Goal: Task Accomplishment & Management: Use online tool/utility

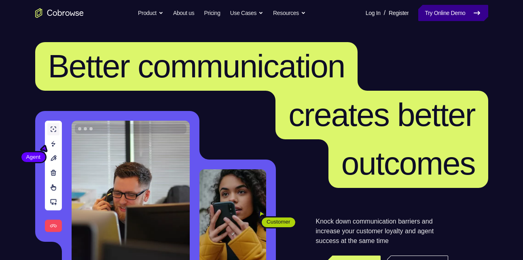
click at [453, 8] on link "Try Online Demo" at bounding box center [453, 13] width 70 height 16
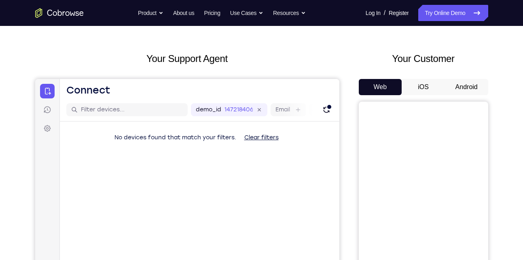
scroll to position [26, 0]
click at [425, 86] on button "iOS" at bounding box center [422, 87] width 43 height 16
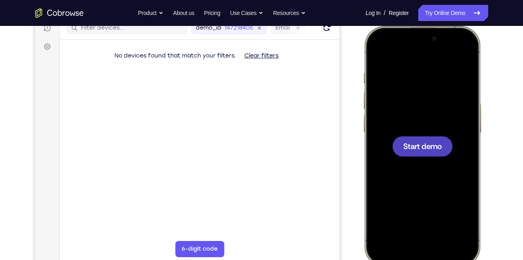
scroll to position [0, 0]
click at [416, 144] on span "Start demo" at bounding box center [422, 146] width 38 height 8
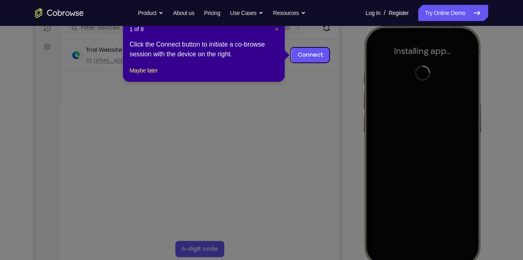
click at [276, 28] on span "×" at bounding box center [276, 29] width 3 height 6
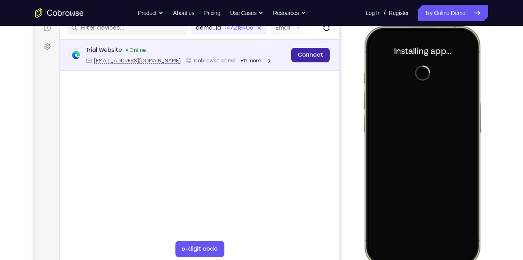
click at [315, 51] on link "Connect" at bounding box center [310, 55] width 38 height 15
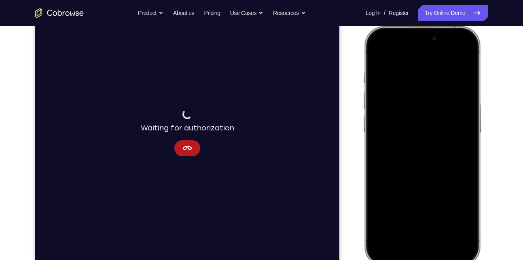
drag, startPoint x: 377, startPoint y: 44, endPoint x: 420, endPoint y: 231, distance: 191.8
click at [420, 231] on div at bounding box center [421, 145] width 106 height 231
drag, startPoint x: 383, startPoint y: 40, endPoint x: 390, endPoint y: 137, distance: 98.1
click at [390, 137] on div at bounding box center [421, 145] width 106 height 231
drag, startPoint x: 380, startPoint y: 35, endPoint x: 413, endPoint y: 191, distance: 160.0
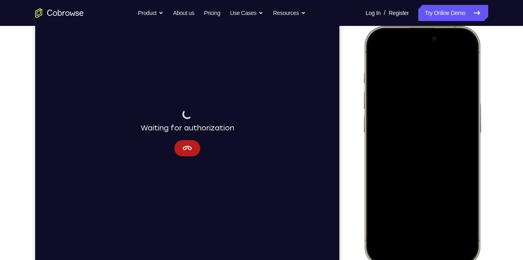
click at [413, 191] on div at bounding box center [421, 145] width 106 height 231
drag, startPoint x: 379, startPoint y: 46, endPoint x: 386, endPoint y: 158, distance: 112.2
click at [386, 158] on div at bounding box center [421, 145] width 106 height 231
click at [462, 49] on div at bounding box center [421, 145] width 106 height 231
click at [405, 93] on div at bounding box center [421, 145] width 106 height 231
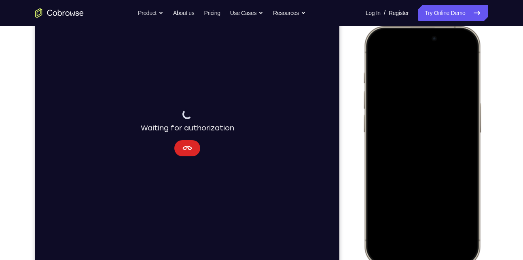
click at [188, 151] on icon "Cancel" at bounding box center [187, 148] width 10 height 10
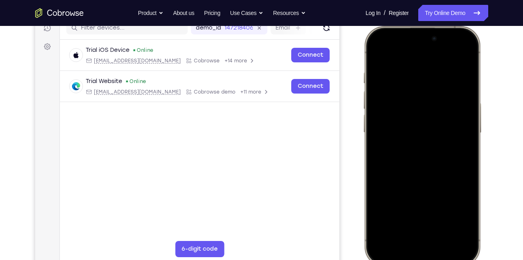
click at [401, 231] on div at bounding box center [421, 145] width 106 height 231
click at [414, 156] on div at bounding box center [421, 145] width 106 height 231
click at [418, 112] on div at bounding box center [421, 145] width 106 height 231
click at [389, 133] on div at bounding box center [421, 145] width 106 height 231
click at [402, 146] on div at bounding box center [421, 145] width 106 height 231
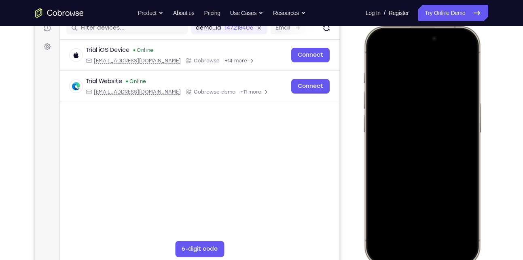
click at [415, 152] on div at bounding box center [421, 145] width 106 height 231
click at [406, 92] on div at bounding box center [421, 145] width 106 height 231
click at [424, 152] on div at bounding box center [421, 145] width 106 height 231
click at [418, 96] on div at bounding box center [421, 145] width 106 height 231
click at [424, 112] on div at bounding box center [421, 145] width 106 height 231
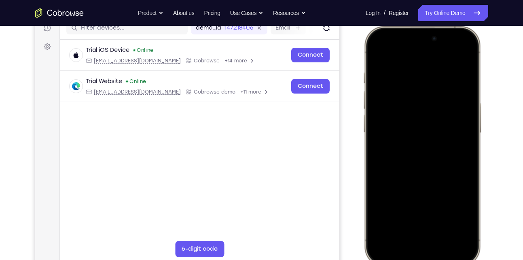
click at [399, 115] on div at bounding box center [421, 145] width 106 height 231
click at [401, 121] on div at bounding box center [421, 145] width 106 height 231
click at [418, 112] on div at bounding box center [421, 145] width 106 height 231
click at [414, 105] on div at bounding box center [421, 145] width 106 height 231
click at [415, 108] on div at bounding box center [421, 145] width 106 height 231
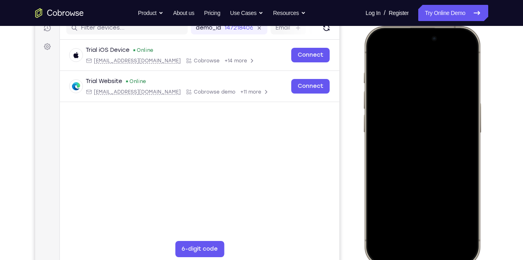
click at [415, 121] on div at bounding box center [421, 145] width 106 height 231
click at [417, 122] on div at bounding box center [421, 145] width 106 height 231
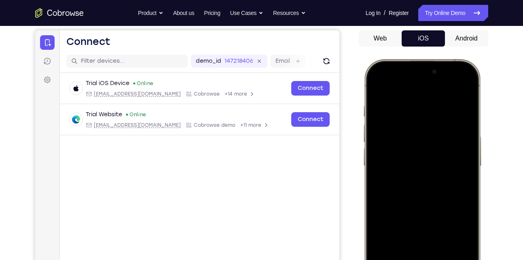
scroll to position [79, 0]
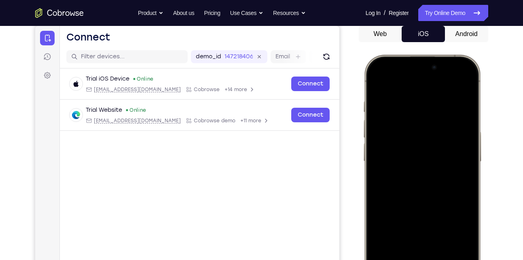
drag, startPoint x: 407, startPoint y: 203, endPoint x: 411, endPoint y: 167, distance: 35.8
click at [411, 167] on div at bounding box center [421, 174] width 106 height 231
drag, startPoint x: 408, startPoint y: 206, endPoint x: 410, endPoint y: 210, distance: 4.2
click at [410, 210] on div at bounding box center [421, 174] width 106 height 231
drag, startPoint x: 443, startPoint y: 204, endPoint x: 443, endPoint y: 159, distance: 44.9
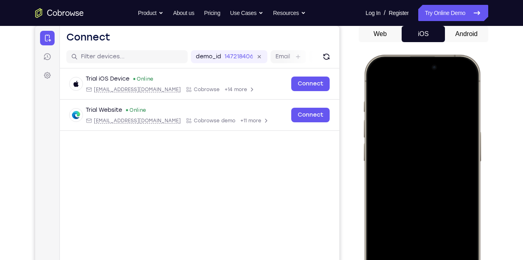
click at [443, 159] on div at bounding box center [421, 174] width 106 height 231
drag, startPoint x: 443, startPoint y: 179, endPoint x: 454, endPoint y: 280, distance: 102.1
click at [454, 259] on div at bounding box center [421, 174] width 106 height 231
click at [445, 194] on div at bounding box center [421, 174] width 106 height 231
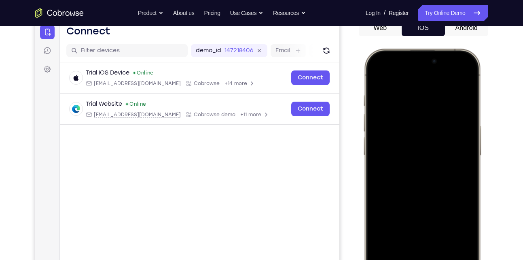
scroll to position [86, 0]
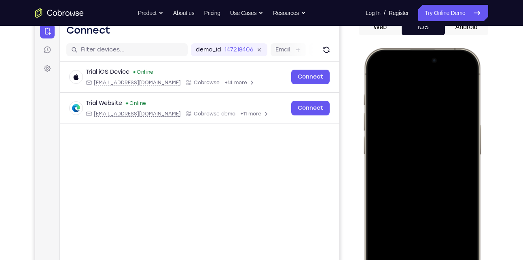
drag, startPoint x: 445, startPoint y: 187, endPoint x: 448, endPoint y: 170, distance: 17.8
click at [448, 170] on div at bounding box center [421, 167] width 106 height 231
drag, startPoint x: 443, startPoint y: 186, endPoint x: 452, endPoint y: 140, distance: 46.9
click at [452, 140] on div at bounding box center [421, 167] width 106 height 231
drag, startPoint x: 444, startPoint y: 182, endPoint x: 449, endPoint y: 144, distance: 38.3
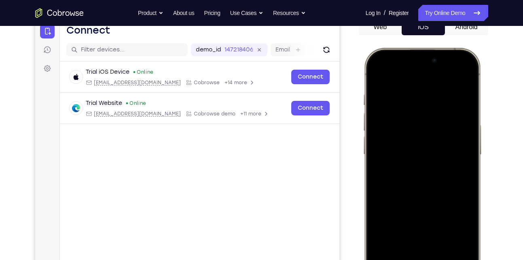
click at [449, 144] on div at bounding box center [421, 167] width 106 height 231
click at [380, 190] on div at bounding box center [421, 167] width 106 height 231
click at [415, 152] on div at bounding box center [421, 167] width 106 height 231
click at [427, 134] on div at bounding box center [421, 167] width 106 height 231
click at [435, 124] on div at bounding box center [421, 167] width 106 height 231
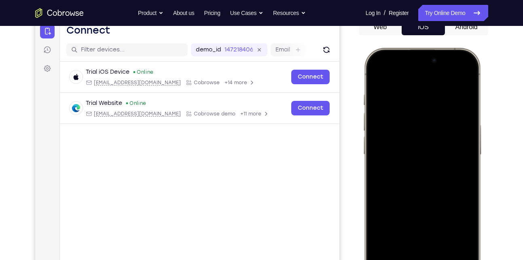
click at [423, 141] on div at bounding box center [421, 167] width 106 height 231
click at [406, 180] on div at bounding box center [421, 167] width 106 height 231
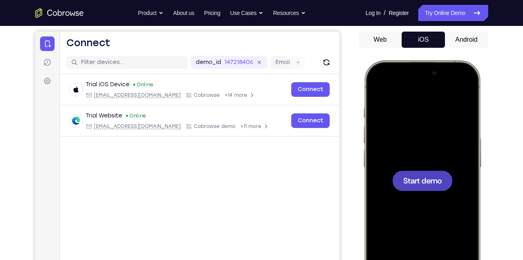
scroll to position [72, 0]
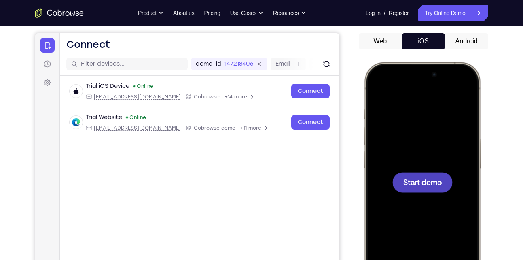
click at [412, 189] on div at bounding box center [422, 182] width 60 height 20
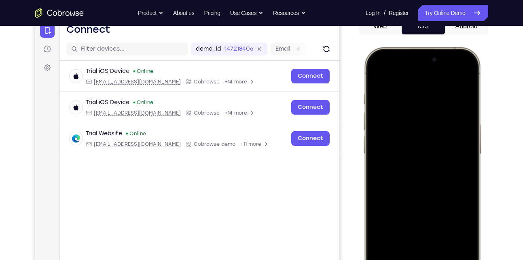
scroll to position [87, 0]
drag, startPoint x: 380, startPoint y: 57, endPoint x: 398, endPoint y: 226, distance: 170.4
click at [398, 226] on div at bounding box center [421, 167] width 106 height 231
drag, startPoint x: 378, startPoint y: 56, endPoint x: 389, endPoint y: 246, distance: 189.9
click at [389, 246] on div at bounding box center [421, 167] width 106 height 231
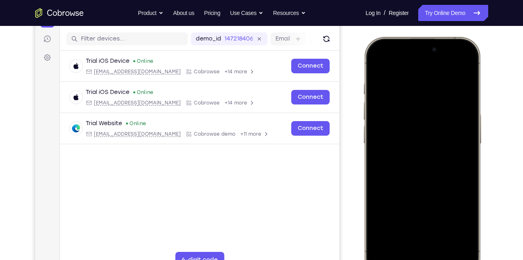
scroll to position [96, 0]
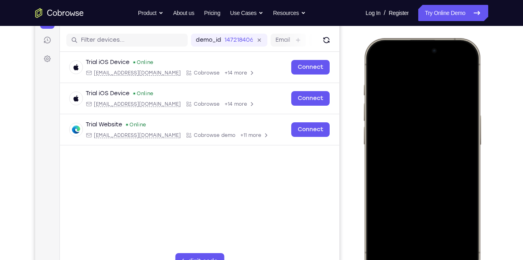
drag, startPoint x: 391, startPoint y: 47, endPoint x: 411, endPoint y: 229, distance: 183.0
click at [411, 229] on div at bounding box center [421, 157] width 106 height 231
drag, startPoint x: 381, startPoint y: 52, endPoint x: 384, endPoint y: 185, distance: 133.5
click at [384, 185] on div at bounding box center [421, 157] width 106 height 231
drag, startPoint x: 389, startPoint y: 47, endPoint x: 389, endPoint y: 243, distance: 196.1
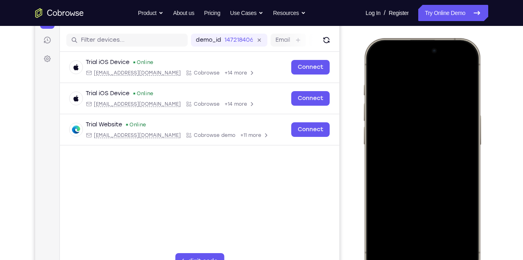
click at [389, 243] on div at bounding box center [421, 157] width 106 height 231
drag, startPoint x: 375, startPoint y: 53, endPoint x: 380, endPoint y: 220, distance: 167.5
click at [380, 220] on div at bounding box center [421, 157] width 106 height 231
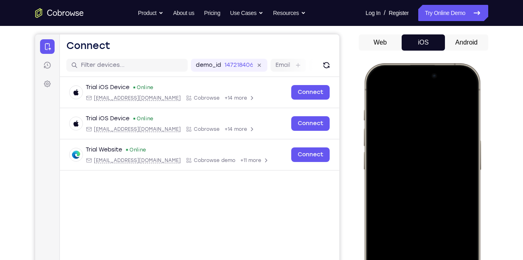
scroll to position [57, 0]
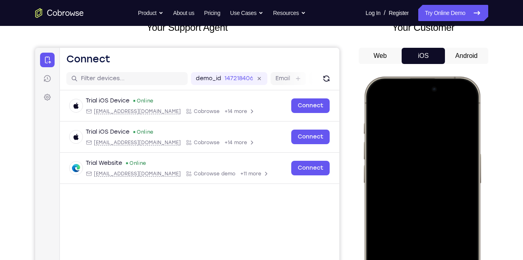
drag, startPoint x: 382, startPoint y: 89, endPoint x: 391, endPoint y: 232, distance: 143.4
click at [391, 232] on div at bounding box center [421, 196] width 106 height 231
drag, startPoint x: 375, startPoint y: 84, endPoint x: 370, endPoint y: 280, distance: 195.7
click at [370, 259] on div at bounding box center [421, 196] width 106 height 231
drag, startPoint x: 383, startPoint y: 85, endPoint x: 375, endPoint y: 280, distance: 195.4
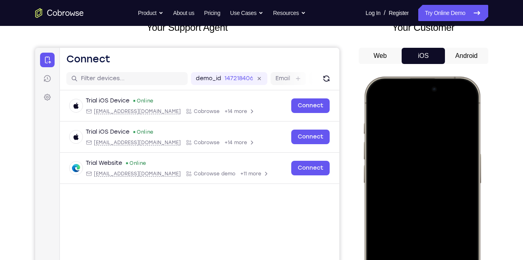
click at [375, 259] on div at bounding box center [421, 196] width 106 height 231
drag, startPoint x: 380, startPoint y: 114, endPoint x: 386, endPoint y: 280, distance: 166.6
click at [386, 259] on div at bounding box center [421, 196] width 106 height 231
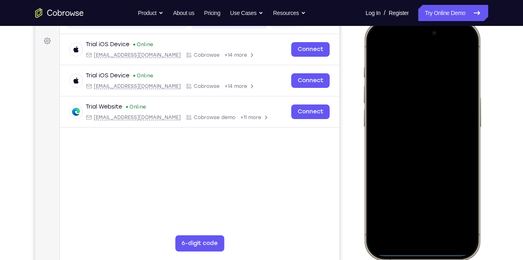
scroll to position [120, 0]
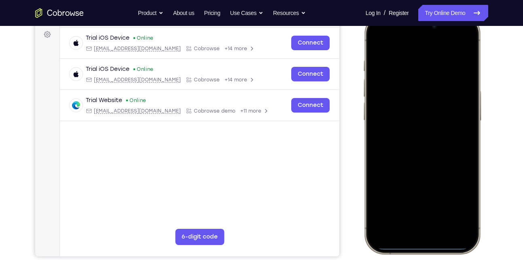
click at [457, 34] on div at bounding box center [421, 133] width 106 height 231
click at [460, 36] on div at bounding box center [421, 133] width 106 height 231
click at [410, 82] on div at bounding box center [421, 133] width 106 height 231
click at [400, 220] on div at bounding box center [421, 133] width 106 height 231
click at [411, 56] on div at bounding box center [421, 133] width 106 height 231
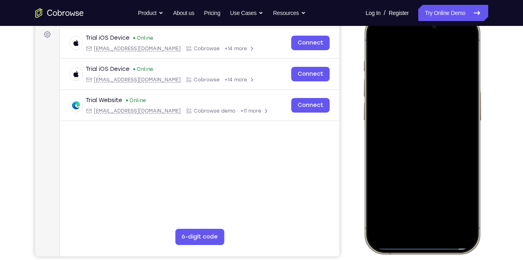
click at [411, 143] on div at bounding box center [421, 133] width 106 height 231
click at [427, 107] on div at bounding box center [421, 133] width 106 height 231
click at [406, 123] on div at bounding box center [421, 133] width 106 height 231
click at [407, 135] on div at bounding box center [421, 133] width 106 height 231
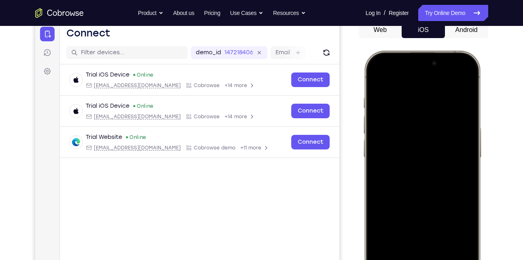
scroll to position [83, 0]
click at [403, 166] on div at bounding box center [421, 170] width 106 height 231
click at [420, 200] on div at bounding box center [421, 170] width 106 height 231
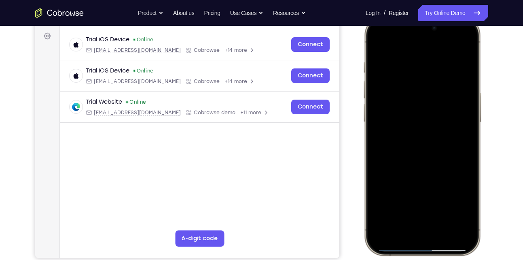
scroll to position [93, 0]
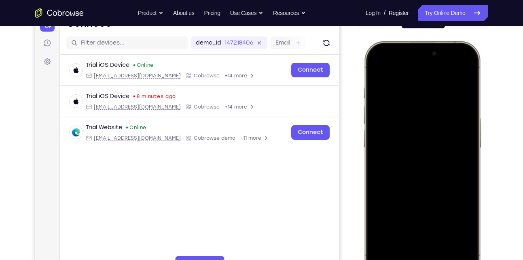
click at [426, 190] on div at bounding box center [421, 160] width 106 height 231
click at [428, 167] on div at bounding box center [421, 160] width 106 height 231
click at [412, 152] on div at bounding box center [421, 160] width 106 height 231
click at [380, 173] on div at bounding box center [421, 160] width 106 height 231
click at [379, 170] on div at bounding box center [421, 160] width 106 height 231
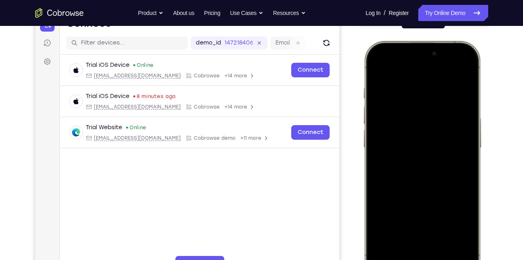
click at [374, 174] on div at bounding box center [421, 160] width 106 height 231
click at [390, 171] on div at bounding box center [421, 160] width 106 height 231
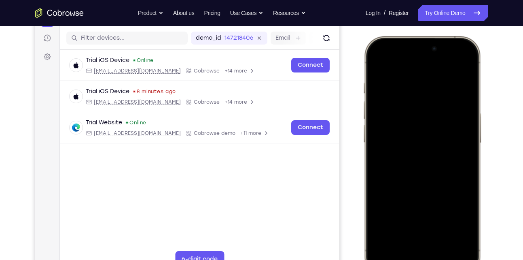
scroll to position [97, 0]
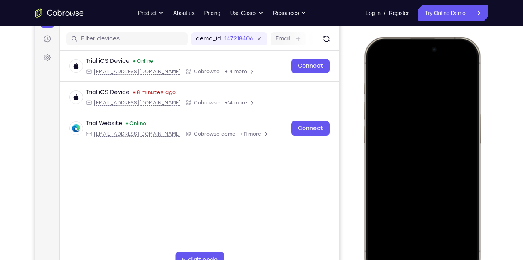
click at [389, 168] on div at bounding box center [421, 156] width 106 height 231
click at [420, 152] on div at bounding box center [421, 156] width 106 height 231
click at [420, 184] on div at bounding box center [421, 156] width 106 height 231
click at [432, 191] on div at bounding box center [421, 156] width 106 height 231
click at [404, 231] on div at bounding box center [421, 156] width 106 height 231
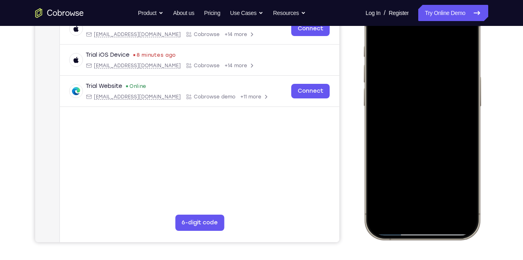
scroll to position [136, 0]
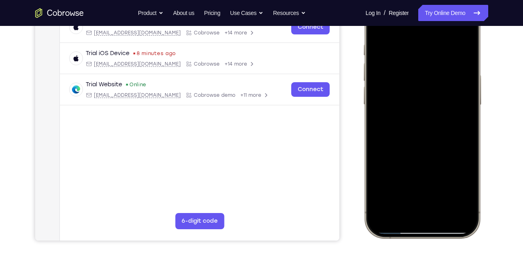
click at [376, 193] on div at bounding box center [421, 117] width 106 height 231
click at [386, 193] on div at bounding box center [421, 117] width 106 height 231
click at [381, 190] on div at bounding box center [421, 117] width 106 height 231
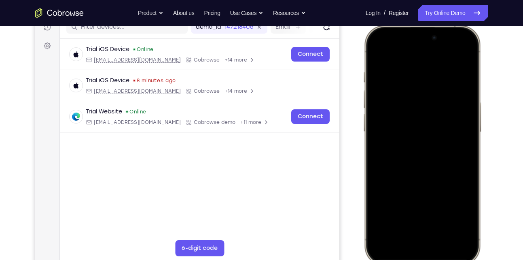
scroll to position [109, 0]
click at [460, 219] on div at bounding box center [421, 144] width 106 height 231
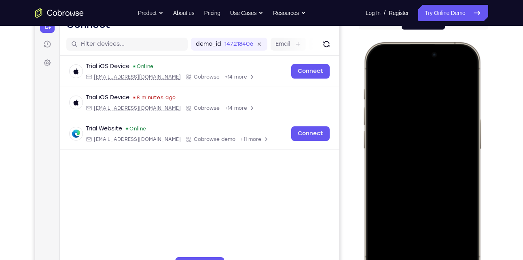
click at [377, 68] on div at bounding box center [421, 161] width 106 height 231
click at [404, 161] on div at bounding box center [421, 161] width 106 height 231
click at [422, 90] on div at bounding box center [421, 161] width 106 height 231
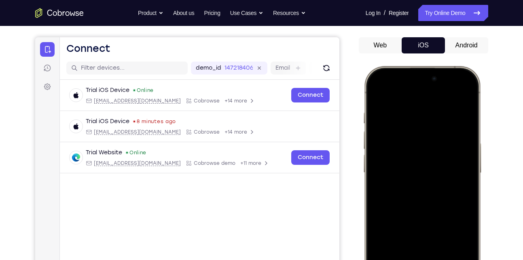
scroll to position [67, 0]
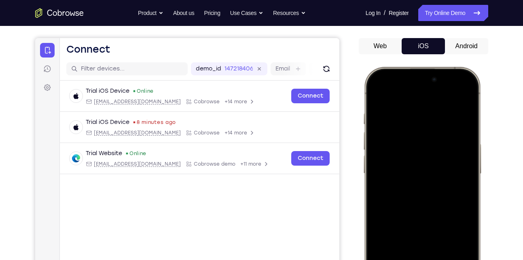
drag, startPoint x: 408, startPoint y: 117, endPoint x: 418, endPoint y: 112, distance: 12.1
click at [418, 112] on div at bounding box center [421, 186] width 106 height 231
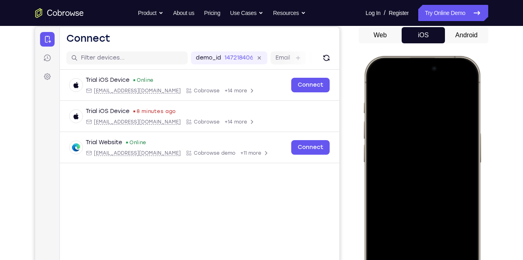
scroll to position [78, 0]
click at [374, 83] on div at bounding box center [421, 175] width 106 height 231
click at [376, 77] on div at bounding box center [421, 175] width 106 height 231
click at [377, 81] on div at bounding box center [421, 175] width 106 height 231
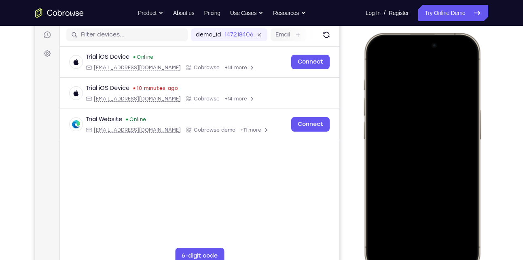
scroll to position [105, 0]
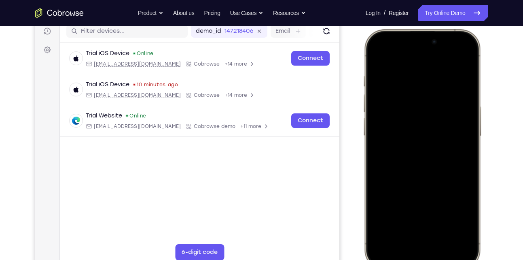
click at [405, 89] on div at bounding box center [421, 149] width 106 height 231
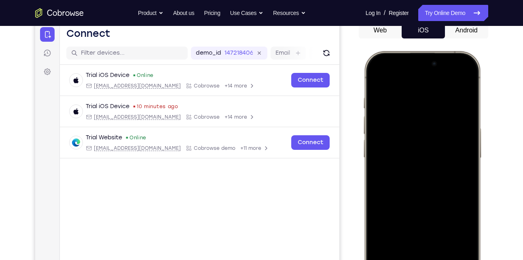
scroll to position [81, 0]
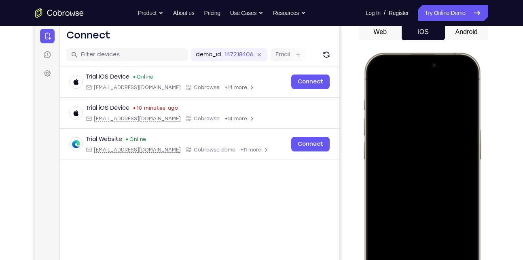
click at [427, 139] on div at bounding box center [421, 172] width 106 height 231
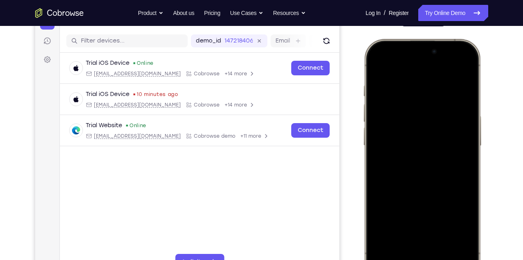
scroll to position [96, 0]
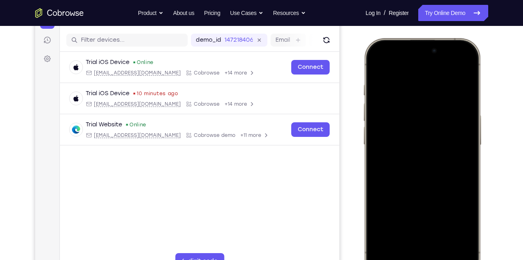
click at [376, 69] on div at bounding box center [421, 157] width 106 height 231
click at [467, 66] on div at bounding box center [421, 157] width 106 height 231
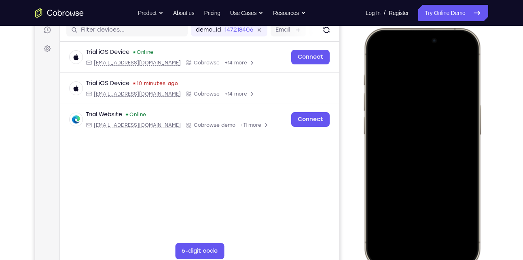
scroll to position [106, 0]
drag, startPoint x: 403, startPoint y: 189, endPoint x: 432, endPoint y: 57, distance: 135.2
click at [432, 57] on div at bounding box center [421, 148] width 106 height 231
drag, startPoint x: 420, startPoint y: 166, endPoint x: 453, endPoint y: 78, distance: 93.4
click at [453, 78] on div at bounding box center [421, 148] width 106 height 231
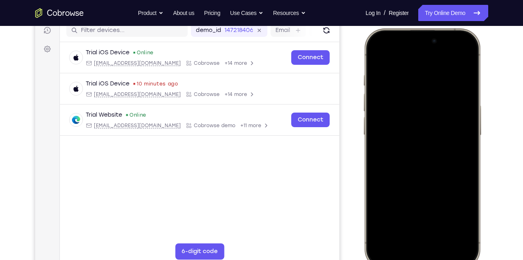
drag, startPoint x: 432, startPoint y: 117, endPoint x: 429, endPoint y: 225, distance: 107.6
click at [429, 225] on div at bounding box center [421, 148] width 106 height 231
drag, startPoint x: 423, startPoint y: 137, endPoint x: 419, endPoint y: 208, distance: 70.9
click at [419, 208] on div at bounding box center [421, 148] width 106 height 231
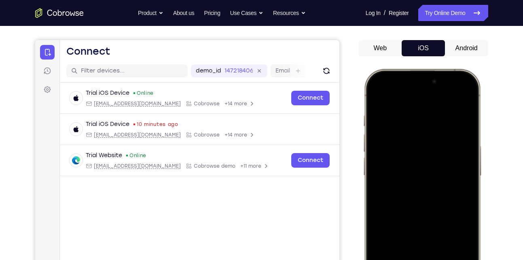
scroll to position [65, 0]
click at [392, 186] on div at bounding box center [421, 189] width 106 height 231
drag, startPoint x: 424, startPoint y: 184, endPoint x: 434, endPoint y: 114, distance: 69.9
click at [434, 114] on div at bounding box center [421, 189] width 106 height 231
drag, startPoint x: 422, startPoint y: 183, endPoint x: 432, endPoint y: 117, distance: 66.3
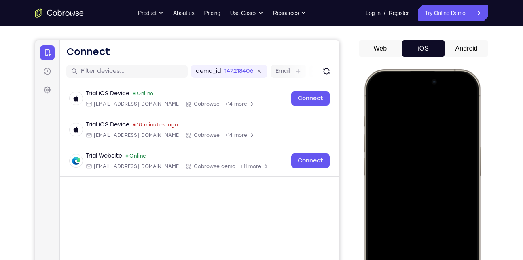
click at [432, 117] on div at bounding box center [421, 189] width 106 height 231
drag, startPoint x: 426, startPoint y: 157, endPoint x: 427, endPoint y: 277, distance: 120.1
click at [427, 259] on div at bounding box center [421, 189] width 106 height 231
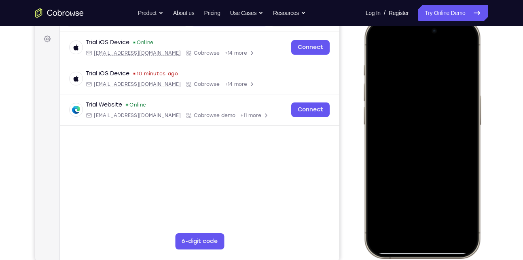
scroll to position [116, 0]
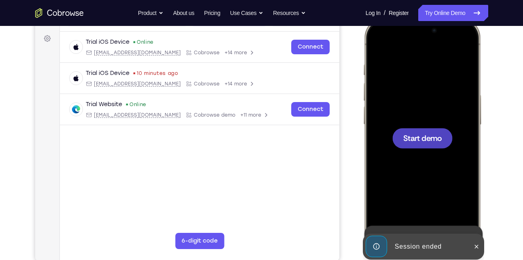
click at [425, 140] on span "Start demo" at bounding box center [422, 138] width 38 height 8
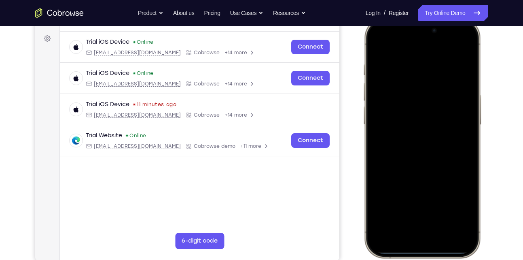
drag, startPoint x: 378, startPoint y: 36, endPoint x: 379, endPoint y: 146, distance: 109.6
click at [379, 146] on div at bounding box center [421, 137] width 106 height 231
drag, startPoint x: 379, startPoint y: 36, endPoint x: 384, endPoint y: 214, distance: 178.4
click at [384, 214] on div at bounding box center [421, 137] width 106 height 231
drag, startPoint x: 380, startPoint y: 32, endPoint x: 396, endPoint y: 196, distance: 165.3
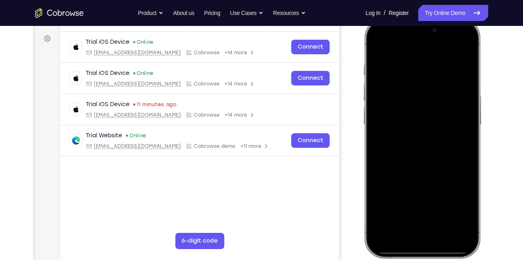
click at [396, 196] on div at bounding box center [421, 137] width 106 height 231
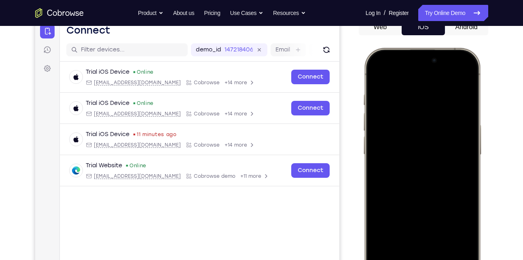
scroll to position [86, 0]
drag, startPoint x: 397, startPoint y: 124, endPoint x: 414, endPoint y: 280, distance: 156.9
click at [414, 259] on div at bounding box center [421, 168] width 106 height 231
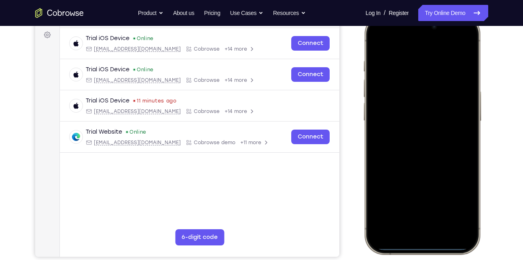
scroll to position [120, 0]
click at [462, 38] on div at bounding box center [421, 133] width 106 height 231
click at [413, 80] on div at bounding box center [421, 133] width 106 height 231
click at [402, 221] on div at bounding box center [421, 133] width 106 height 231
click at [410, 90] on div at bounding box center [421, 133] width 106 height 231
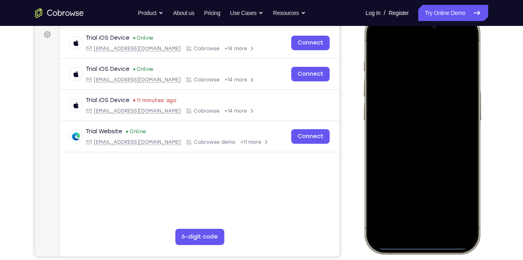
click at [382, 93] on div at bounding box center [421, 133] width 106 height 231
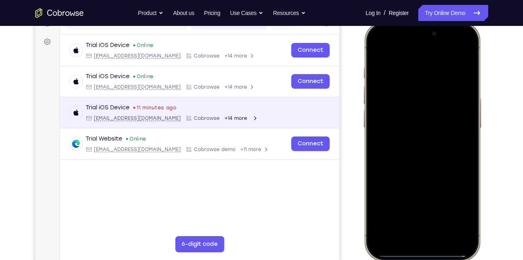
scroll to position [112, 0]
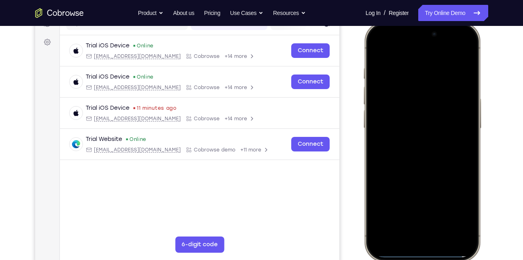
click at [432, 154] on div at bounding box center [421, 141] width 106 height 231
click at [420, 89] on div at bounding box center [421, 141] width 106 height 231
click at [418, 141] on div at bounding box center [421, 141] width 106 height 231
click at [429, 94] on div at bounding box center [421, 141] width 106 height 231
click at [405, 108] on div at bounding box center [421, 141] width 106 height 231
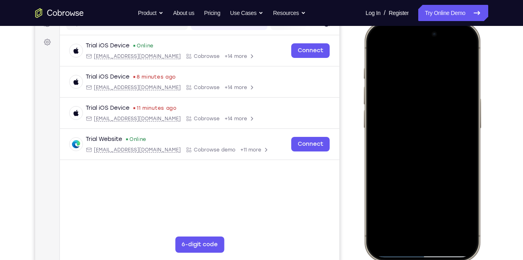
click at [437, 114] on div at bounding box center [421, 141] width 106 height 231
click at [413, 120] on div at bounding box center [421, 141] width 106 height 231
click at [424, 105] on div at bounding box center [421, 141] width 106 height 231
click at [412, 120] on div at bounding box center [421, 141] width 106 height 231
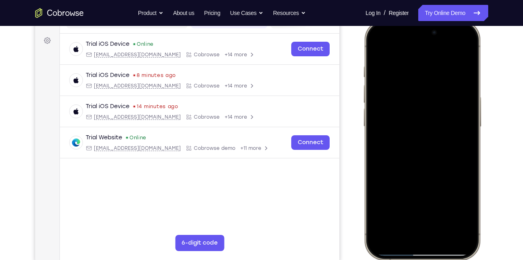
scroll to position [115, 0]
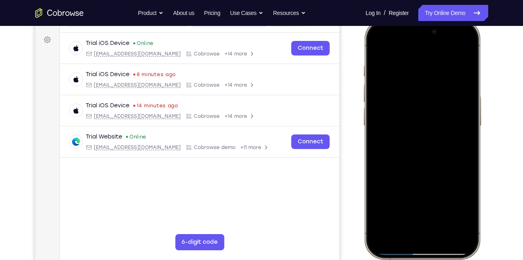
drag, startPoint x: 408, startPoint y: 147, endPoint x: 420, endPoint y: 124, distance: 26.4
click at [420, 124] on div at bounding box center [421, 138] width 106 height 231
drag, startPoint x: 440, startPoint y: 160, endPoint x: 433, endPoint y: 246, distance: 86.4
click at [433, 246] on div at bounding box center [421, 138] width 106 height 231
drag, startPoint x: 442, startPoint y: 159, endPoint x: 438, endPoint y: 218, distance: 59.2
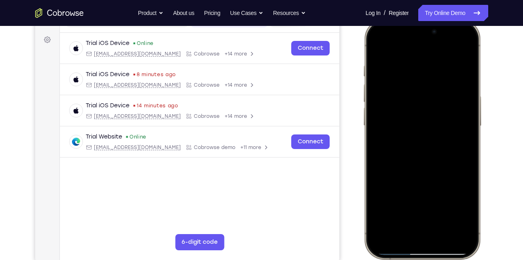
click at [438, 218] on div at bounding box center [421, 138] width 106 height 231
drag, startPoint x: 455, startPoint y: 160, endPoint x: 446, endPoint y: 203, distance: 43.4
click at [446, 203] on div at bounding box center [421, 138] width 106 height 231
click at [460, 204] on div at bounding box center [421, 138] width 106 height 231
click at [418, 116] on div at bounding box center [421, 138] width 106 height 231
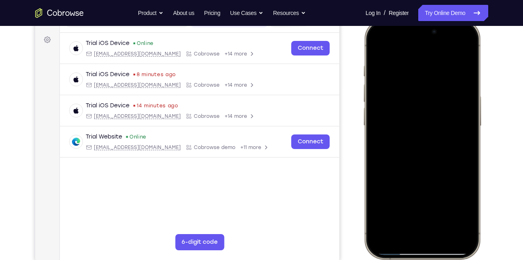
click at [422, 102] on div at bounding box center [421, 138] width 106 height 231
click at [429, 94] on div at bounding box center [421, 138] width 106 height 231
click at [418, 112] on div at bounding box center [421, 138] width 106 height 231
click at [409, 158] on div at bounding box center [421, 138] width 106 height 231
click at [406, 147] on div at bounding box center [421, 138] width 106 height 231
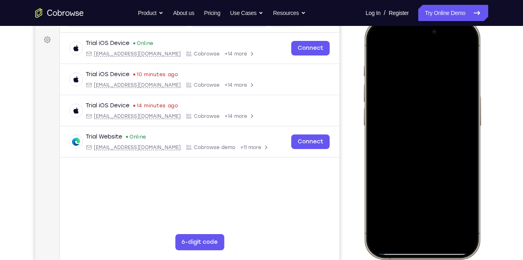
click at [421, 127] on div at bounding box center [421, 138] width 106 height 231
click at [423, 173] on div at bounding box center [421, 138] width 106 height 231
click at [423, 129] on div at bounding box center [421, 138] width 106 height 231
click at [424, 125] on div at bounding box center [421, 138] width 106 height 231
click at [423, 123] on div at bounding box center [421, 138] width 106 height 231
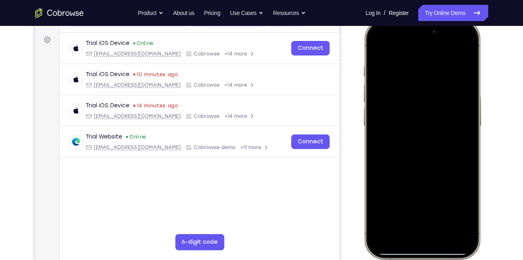
click at [421, 126] on div at bounding box center [421, 138] width 106 height 231
click at [397, 73] on div at bounding box center [421, 138] width 106 height 231
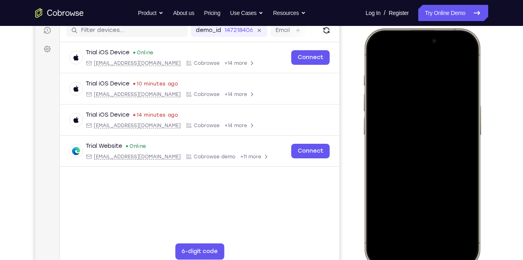
scroll to position [103, 0]
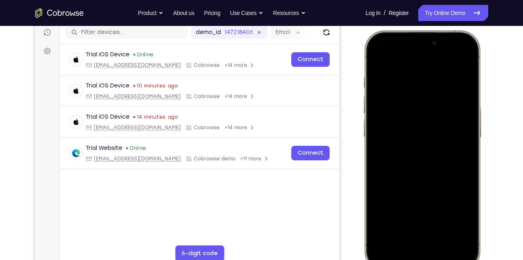
drag, startPoint x: 413, startPoint y: 133, endPoint x: 420, endPoint y: 76, distance: 57.5
click at [420, 76] on div at bounding box center [421, 150] width 106 height 231
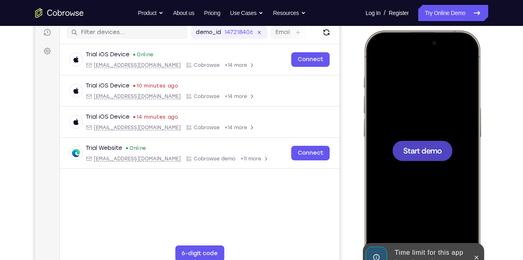
click at [406, 148] on span "Start demo" at bounding box center [422, 150] width 38 height 8
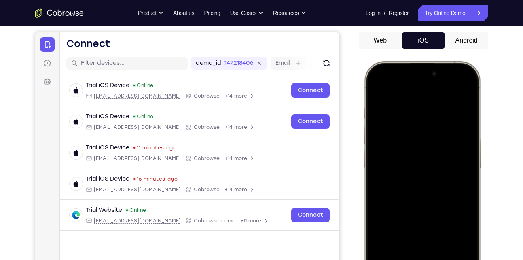
scroll to position [73, 0]
drag, startPoint x: 385, startPoint y: 82, endPoint x: 397, endPoint y: 247, distance: 165.4
click at [397, 247] on div at bounding box center [421, 180] width 106 height 231
drag, startPoint x: 381, startPoint y: 77, endPoint x: 419, endPoint y: 243, distance: 170.5
click at [419, 243] on div at bounding box center [421, 180] width 106 height 231
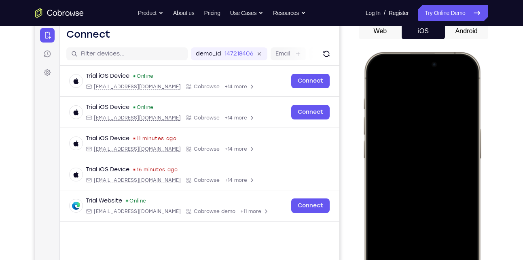
scroll to position [82, 0]
drag, startPoint x: 382, startPoint y: 69, endPoint x: 376, endPoint y: 187, distance: 118.2
click at [376, 187] on div at bounding box center [421, 171] width 106 height 231
drag, startPoint x: 379, startPoint y: 68, endPoint x: 396, endPoint y: 205, distance: 137.7
click at [396, 205] on div at bounding box center [421, 171] width 106 height 231
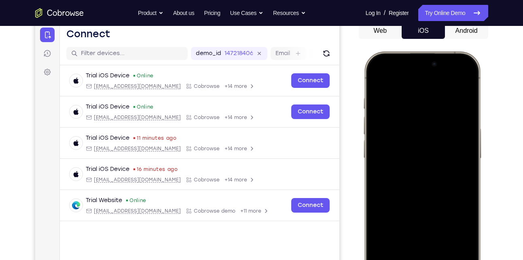
drag, startPoint x: 393, startPoint y: 65, endPoint x: 414, endPoint y: 280, distance: 216.2
click at [414, 259] on div at bounding box center [421, 171] width 106 height 231
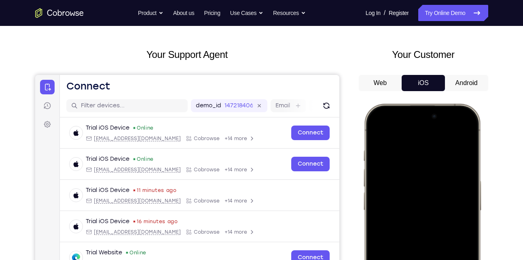
scroll to position [30, 0]
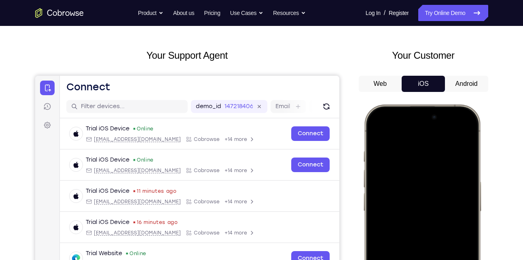
drag, startPoint x: 396, startPoint y: 205, endPoint x: 402, endPoint y: 237, distance: 32.9
click at [402, 237] on div at bounding box center [421, 224] width 106 height 231
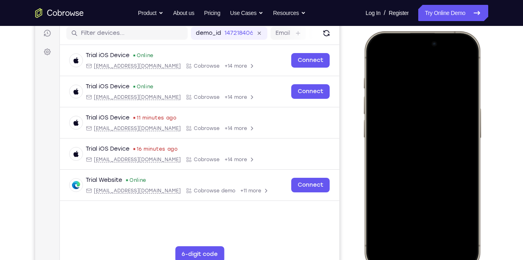
scroll to position [111, 0]
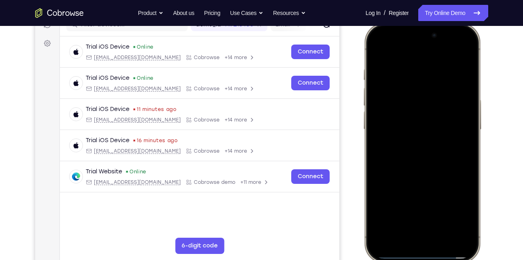
click at [467, 45] on div at bounding box center [421, 142] width 106 height 231
click at [405, 92] on div at bounding box center [421, 142] width 106 height 231
click at [387, 228] on div at bounding box center [421, 142] width 106 height 231
click at [402, 55] on div at bounding box center [421, 142] width 106 height 231
click at [414, 153] on div at bounding box center [421, 142] width 106 height 231
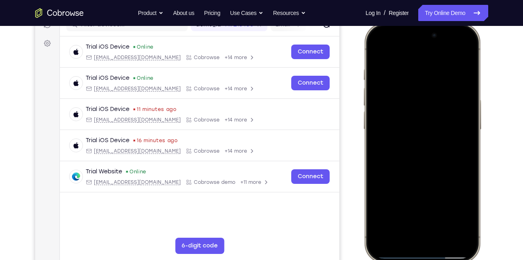
click at [408, 106] on div at bounding box center [421, 142] width 106 height 231
click at [400, 129] on div at bounding box center [421, 142] width 106 height 231
click at [402, 144] on div at bounding box center [421, 142] width 106 height 231
click at [414, 148] on div at bounding box center [421, 142] width 106 height 231
click at [425, 128] on div at bounding box center [421, 142] width 106 height 231
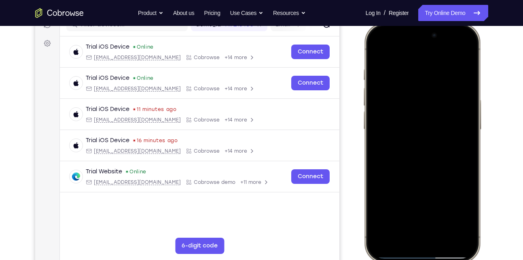
click at [423, 142] on div at bounding box center [421, 142] width 106 height 231
click at [416, 152] on div at bounding box center [421, 142] width 106 height 231
click at [411, 143] on div at bounding box center [421, 142] width 106 height 231
click at [420, 150] on div at bounding box center [421, 142] width 106 height 231
click at [422, 148] on div at bounding box center [421, 142] width 106 height 231
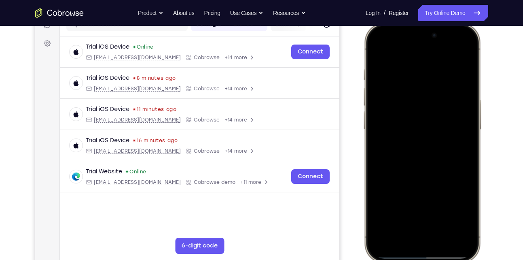
click at [422, 148] on div at bounding box center [421, 142] width 106 height 231
click at [422, 133] on div at bounding box center [421, 142] width 106 height 231
click at [417, 147] on div at bounding box center [421, 142] width 106 height 231
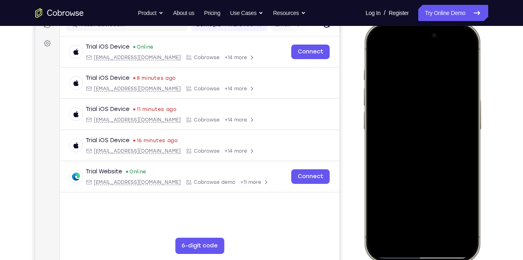
click at [416, 149] on div at bounding box center [421, 142] width 106 height 231
click at [420, 145] on div at bounding box center [421, 142] width 106 height 231
click at [420, 147] on div at bounding box center [421, 142] width 106 height 231
click at [413, 131] on div at bounding box center [421, 142] width 106 height 231
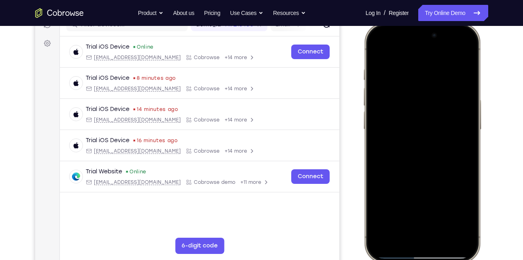
click at [410, 198] on div at bounding box center [421, 142] width 106 height 231
click at [408, 96] on div at bounding box center [421, 142] width 106 height 231
click at [416, 142] on div at bounding box center [421, 142] width 106 height 231
click at [414, 91] on div at bounding box center [421, 142] width 106 height 231
click at [370, 49] on div at bounding box center [421, 142] width 106 height 231
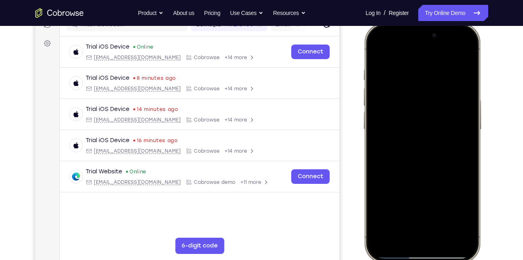
click at [370, 49] on div at bounding box center [421, 142] width 106 height 231
click at [374, 51] on div at bounding box center [421, 142] width 106 height 231
click at [424, 109] on div at bounding box center [421, 142] width 106 height 231
click at [412, 116] on div at bounding box center [421, 142] width 106 height 231
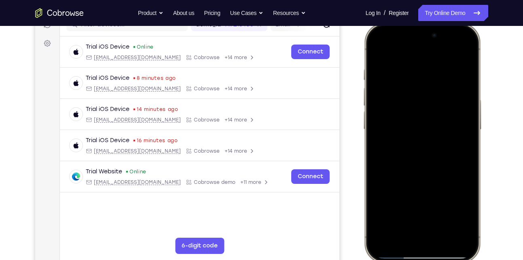
click at [412, 116] on div at bounding box center [421, 142] width 106 height 231
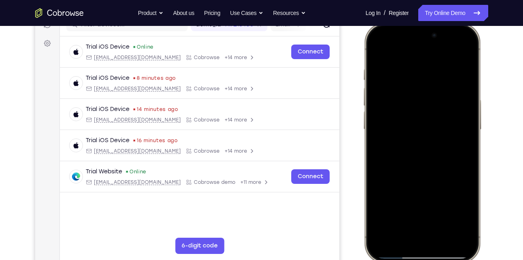
click at [412, 116] on div at bounding box center [421, 142] width 106 height 231
click at [401, 110] on div at bounding box center [421, 142] width 106 height 231
click at [400, 112] on div at bounding box center [421, 142] width 106 height 231
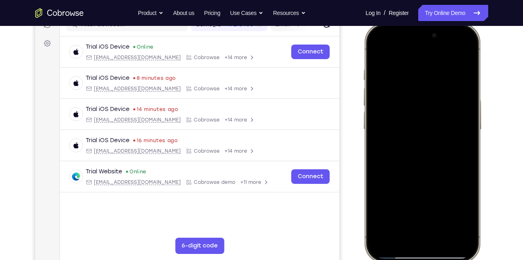
click at [400, 112] on div at bounding box center [421, 142] width 106 height 231
click at [389, 251] on div at bounding box center [421, 142] width 106 height 231
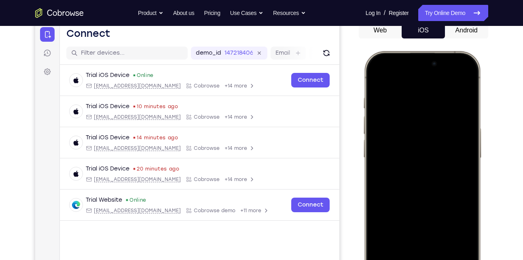
scroll to position [82, 0]
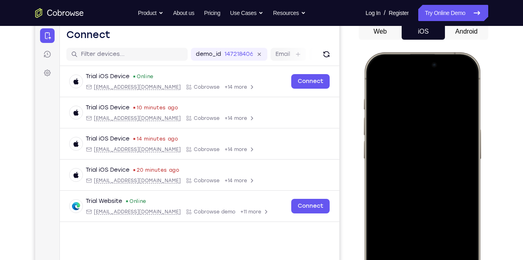
click at [412, 177] on div at bounding box center [421, 172] width 106 height 231
click at [425, 174] on div at bounding box center [421, 172] width 106 height 231
click at [419, 171] on div at bounding box center [421, 172] width 106 height 231
click at [403, 133] on div at bounding box center [421, 172] width 106 height 231
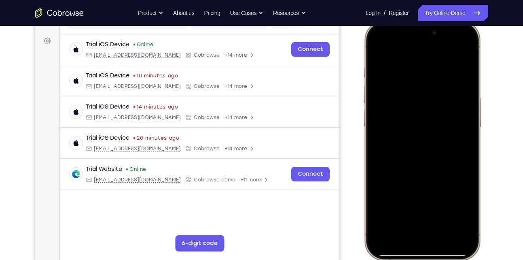
scroll to position [114, 0]
click at [430, 193] on div at bounding box center [421, 139] width 106 height 231
click at [417, 94] on div at bounding box center [421, 139] width 106 height 231
click at [435, 207] on div at bounding box center [421, 139] width 106 height 231
click at [418, 131] on div at bounding box center [421, 139] width 106 height 231
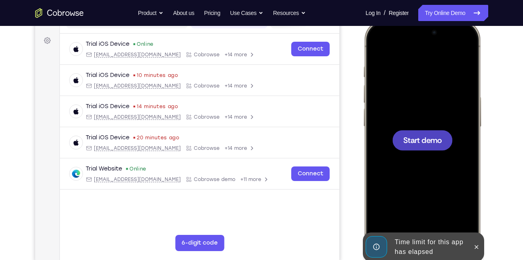
click at [422, 140] on span "Start demo" at bounding box center [422, 140] width 38 height 8
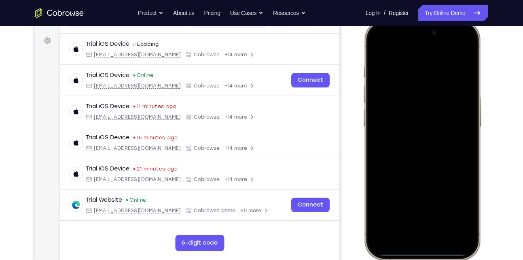
drag, startPoint x: 378, startPoint y: 38, endPoint x: 381, endPoint y: 190, distance: 152.4
click at [381, 190] on div at bounding box center [421, 139] width 106 height 231
drag, startPoint x: 376, startPoint y: 29, endPoint x: 388, endPoint y: 210, distance: 181.5
click at [388, 210] on div at bounding box center [421, 139] width 106 height 231
drag, startPoint x: 385, startPoint y: 42, endPoint x: 401, endPoint y: 188, distance: 147.7
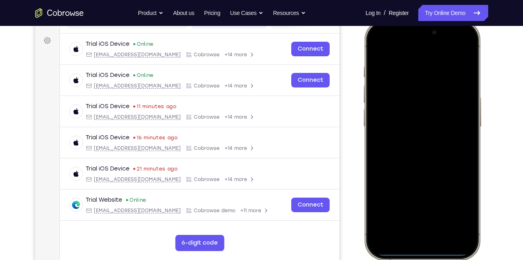
click at [401, 188] on div at bounding box center [421, 139] width 106 height 231
click at [461, 44] on div at bounding box center [421, 139] width 106 height 231
click at [407, 85] on div at bounding box center [421, 139] width 106 height 231
click at [396, 224] on div at bounding box center [421, 139] width 106 height 231
click at [411, 56] on div at bounding box center [421, 139] width 106 height 231
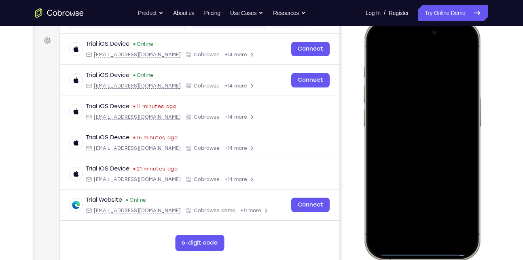
click at [412, 150] on div at bounding box center [421, 139] width 106 height 231
click at [431, 100] on div at bounding box center [421, 139] width 106 height 231
click at [407, 122] on div at bounding box center [421, 139] width 106 height 231
click at [424, 141] on div at bounding box center [421, 139] width 106 height 231
click at [468, 54] on div at bounding box center [421, 139] width 106 height 231
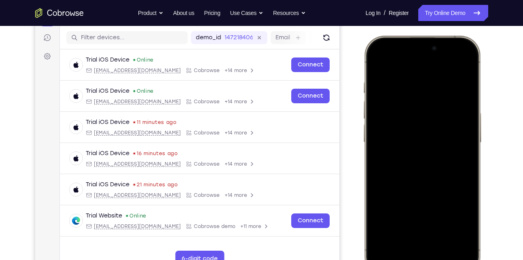
scroll to position [98, 0]
click at [467, 152] on div at bounding box center [421, 155] width 106 height 231
click at [471, 172] on div at bounding box center [421, 155] width 106 height 231
click at [468, 154] on div at bounding box center [421, 155] width 106 height 231
click at [468, 133] on div at bounding box center [421, 155] width 106 height 231
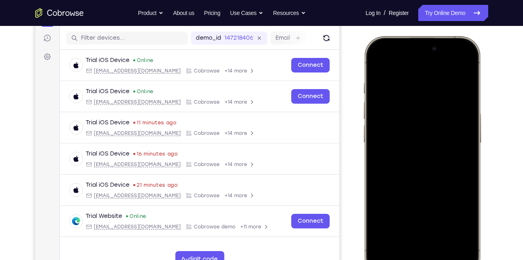
click at [468, 114] on div at bounding box center [421, 155] width 106 height 231
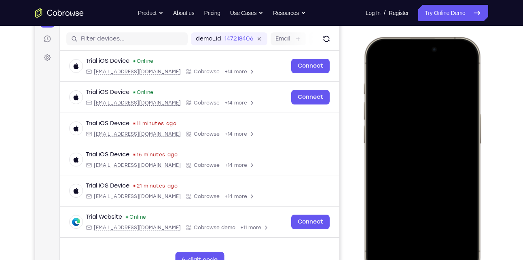
scroll to position [97, 0]
click at [467, 64] on div at bounding box center [421, 157] width 106 height 231
click at [382, 230] on div at bounding box center [421, 157] width 106 height 231
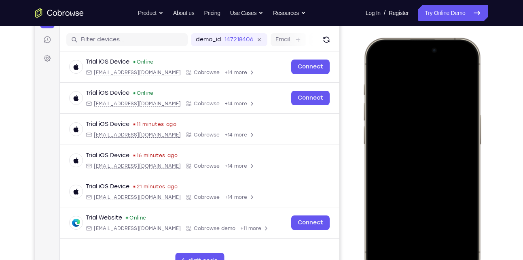
click at [432, 89] on div at bounding box center [421, 157] width 106 height 231
drag, startPoint x: 423, startPoint y: 171, endPoint x: 432, endPoint y: 142, distance: 30.3
click at [432, 142] on div at bounding box center [421, 157] width 106 height 231
drag, startPoint x: 432, startPoint y: 142, endPoint x: 427, endPoint y: 195, distance: 53.6
click at [427, 195] on div at bounding box center [421, 157] width 106 height 231
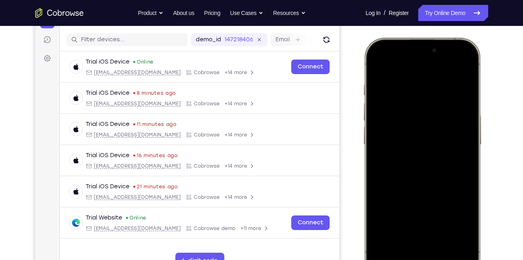
drag, startPoint x: 430, startPoint y: 160, endPoint x: 440, endPoint y: 113, distance: 48.8
click at [440, 113] on div at bounding box center [421, 157] width 106 height 231
drag, startPoint x: 402, startPoint y: 160, endPoint x: 415, endPoint y: 118, distance: 44.4
click at [415, 118] on div at bounding box center [421, 157] width 106 height 231
click at [387, 175] on div at bounding box center [421, 157] width 106 height 231
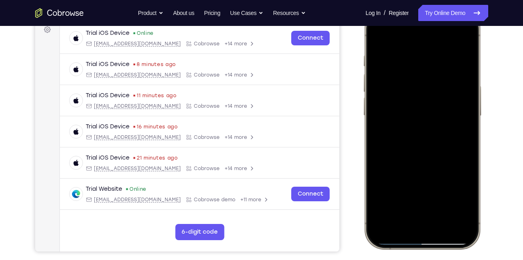
scroll to position [125, 0]
drag, startPoint x: 436, startPoint y: 97, endPoint x: 440, endPoint y: 88, distance: 9.9
click at [440, 88] on div at bounding box center [421, 128] width 106 height 231
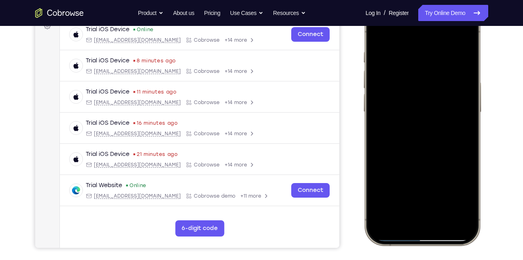
scroll to position [131, 0]
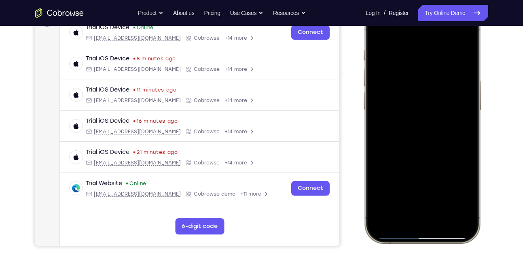
drag, startPoint x: 435, startPoint y: 81, endPoint x: 438, endPoint y: 146, distance: 64.8
click at [438, 146] on div at bounding box center [421, 123] width 106 height 231
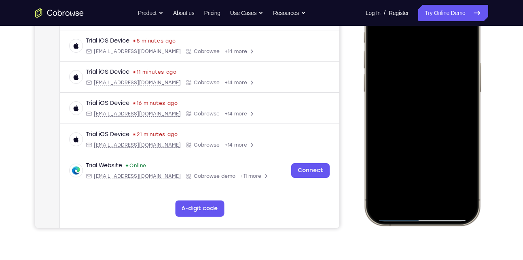
scroll to position [150, 0]
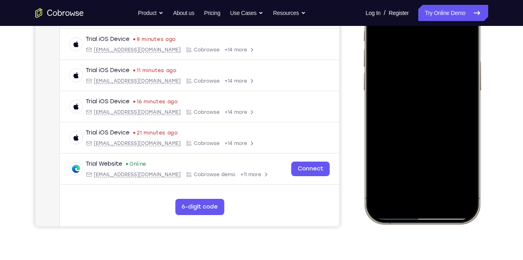
drag, startPoint x: 443, startPoint y: 103, endPoint x: 439, endPoint y: 175, distance: 72.1
click at [439, 175] on div at bounding box center [421, 103] width 106 height 231
click at [433, 42] on div at bounding box center [421, 103] width 106 height 231
drag, startPoint x: 442, startPoint y: 59, endPoint x: 438, endPoint y: 110, distance: 51.5
click at [438, 110] on div at bounding box center [421, 103] width 106 height 231
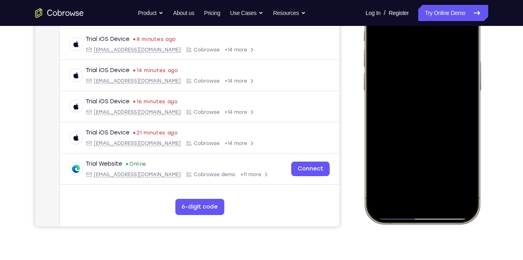
click at [460, 172] on div at bounding box center [421, 103] width 106 height 231
drag, startPoint x: 419, startPoint y: 89, endPoint x: 419, endPoint y: 164, distance: 74.4
click at [419, 164] on div at bounding box center [421, 103] width 106 height 231
click at [453, 73] on div at bounding box center [421, 103] width 106 height 231
drag, startPoint x: 431, startPoint y: 104, endPoint x: 441, endPoint y: 71, distance: 35.2
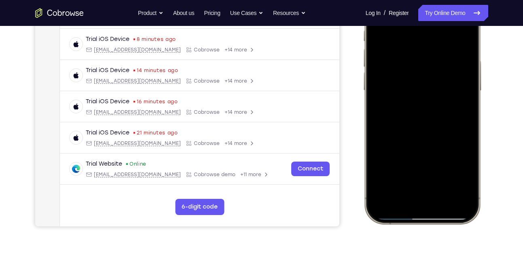
click at [441, 71] on div at bounding box center [421, 103] width 106 height 231
click at [380, 195] on div at bounding box center [421, 103] width 106 height 231
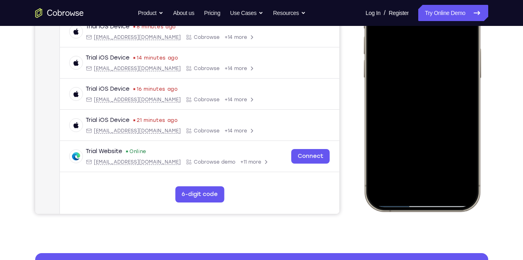
scroll to position [163, 0]
click at [468, 84] on div at bounding box center [421, 90] width 106 height 231
click at [427, 148] on div at bounding box center [421, 90] width 106 height 231
drag, startPoint x: 427, startPoint y: 148, endPoint x: 427, endPoint y: 207, distance: 59.4
click at [427, 207] on div at bounding box center [421, 91] width 119 height 240
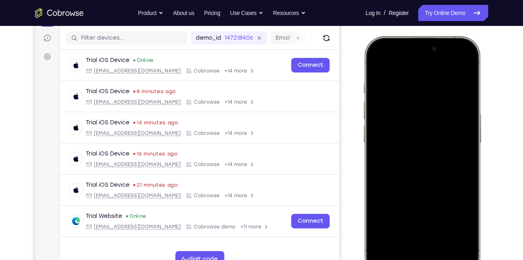
scroll to position [98, 0]
drag, startPoint x: 448, startPoint y: 169, endPoint x: 458, endPoint y: 117, distance: 52.6
click at [458, 117] on div at bounding box center [421, 155] width 106 height 231
drag, startPoint x: 458, startPoint y: 117, endPoint x: 449, endPoint y: 172, distance: 55.6
click at [449, 172] on div at bounding box center [421, 155] width 106 height 231
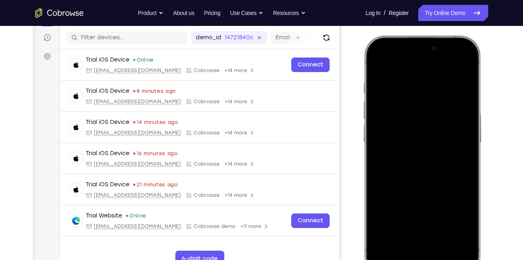
click at [460, 228] on div at bounding box center [421, 155] width 106 height 231
click at [459, 123] on div at bounding box center [421, 155] width 106 height 231
click at [456, 87] on div at bounding box center [421, 155] width 106 height 231
click at [434, 140] on div at bounding box center [421, 155] width 106 height 231
click at [460, 102] on div at bounding box center [421, 155] width 106 height 231
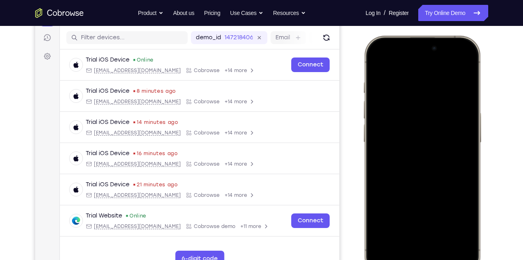
click at [425, 136] on div at bounding box center [421, 155] width 106 height 231
click at [449, 119] on div at bounding box center [421, 155] width 106 height 231
click at [429, 134] on div at bounding box center [421, 155] width 106 height 231
click at [454, 134] on div at bounding box center [421, 155] width 106 height 231
click at [421, 142] on div at bounding box center [421, 155] width 106 height 231
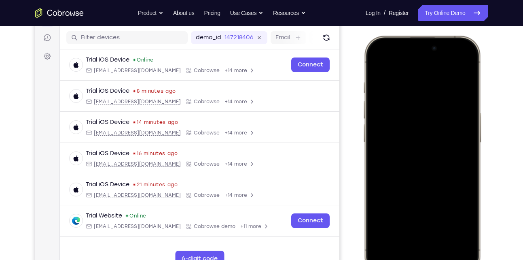
drag, startPoint x: 411, startPoint y: 185, endPoint x: 425, endPoint y: 109, distance: 77.0
click at [425, 109] on div at bounding box center [421, 155] width 106 height 231
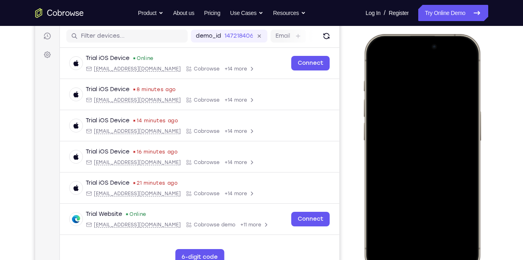
scroll to position [100, 0]
drag, startPoint x: 416, startPoint y: 181, endPoint x: 436, endPoint y: 98, distance: 85.0
click at [436, 98] on div at bounding box center [421, 153] width 106 height 231
click at [399, 249] on div at bounding box center [421, 153] width 106 height 231
click at [420, 61] on div at bounding box center [421, 153] width 106 height 231
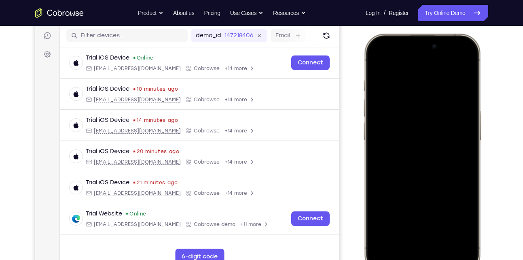
click at [403, 140] on div at bounding box center [421, 153] width 106 height 231
click at [438, 73] on div at bounding box center [421, 153] width 106 height 231
click at [426, 161] on div at bounding box center [421, 153] width 106 height 231
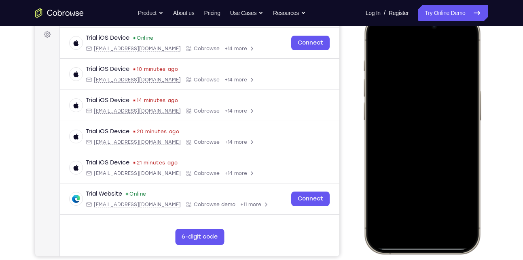
scroll to position [121, 0]
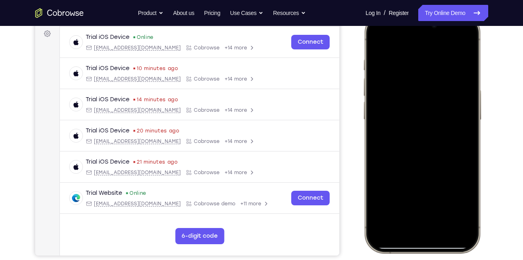
click at [395, 207] on div at bounding box center [421, 132] width 106 height 231
drag, startPoint x: 395, startPoint y: 207, endPoint x: 404, endPoint y: 185, distance: 23.4
click at [404, 185] on div at bounding box center [421, 132] width 106 height 231
drag, startPoint x: 397, startPoint y: 224, endPoint x: 401, endPoint y: 205, distance: 20.1
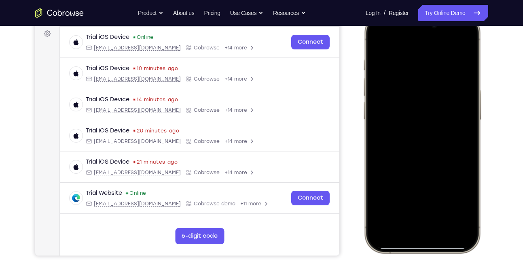
click at [401, 205] on div at bounding box center [421, 132] width 106 height 231
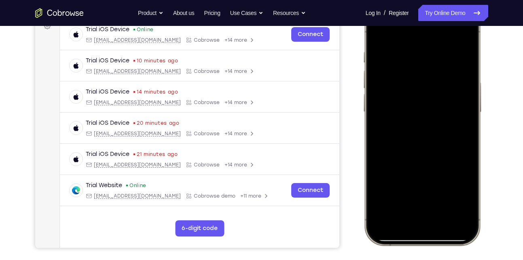
scroll to position [122, 0]
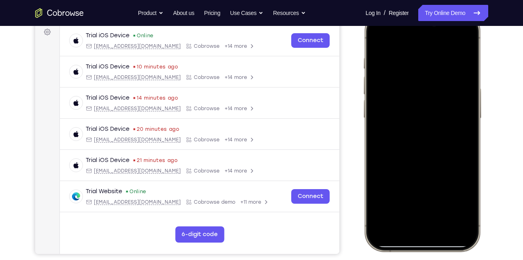
click at [459, 205] on div at bounding box center [421, 131] width 106 height 231
click at [375, 37] on div at bounding box center [421, 131] width 106 height 231
click at [378, 38] on div at bounding box center [421, 131] width 106 height 231
click at [399, 226] on div at bounding box center [421, 131] width 106 height 231
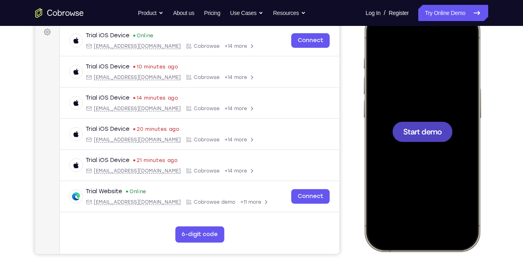
click at [416, 131] on span "Start demo" at bounding box center [422, 131] width 38 height 8
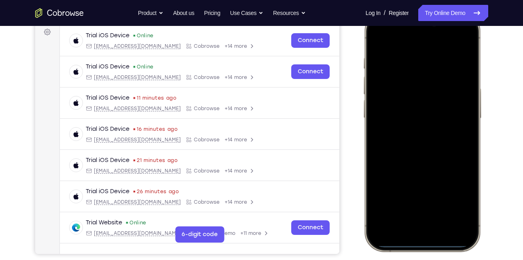
drag, startPoint x: 386, startPoint y: 42, endPoint x: 389, endPoint y: 192, distance: 149.6
click at [389, 192] on div at bounding box center [421, 131] width 106 height 231
drag, startPoint x: 383, startPoint y: 36, endPoint x: 379, endPoint y: 154, distance: 118.1
click at [379, 154] on div at bounding box center [421, 131] width 106 height 231
